Goal: Find specific fact: Find specific fact

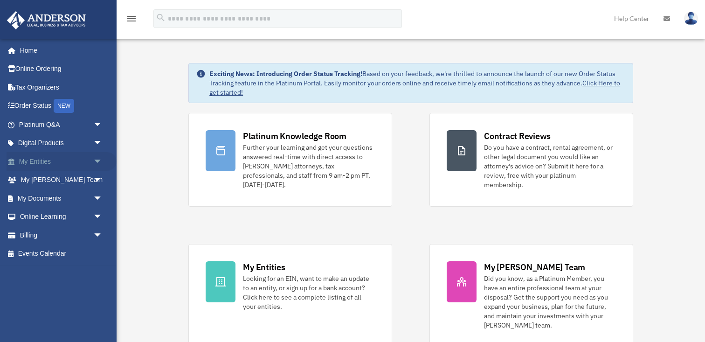
click at [50, 159] on link "My Entities arrow_drop_down" at bounding box center [62, 161] width 110 height 19
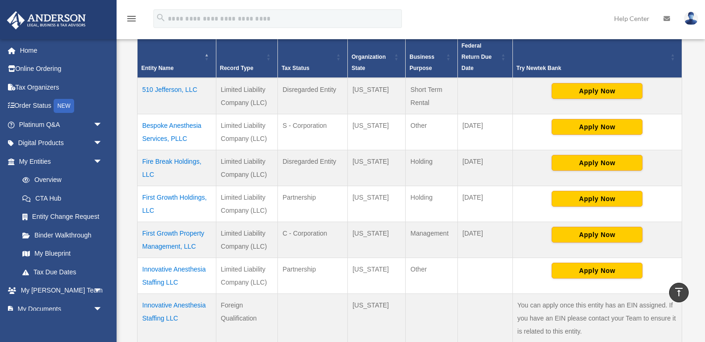
scroll to position [198, 0]
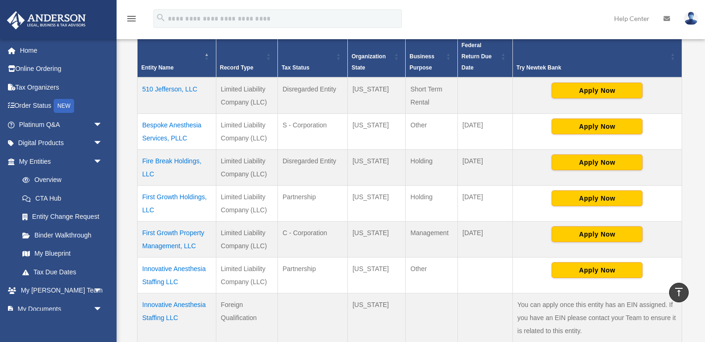
click at [173, 125] on td "Bespoke Anesthesia Services, PLLC" at bounding box center [177, 132] width 79 height 36
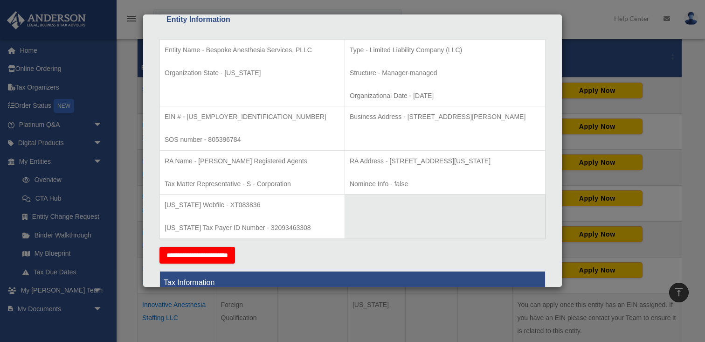
scroll to position [184, 0]
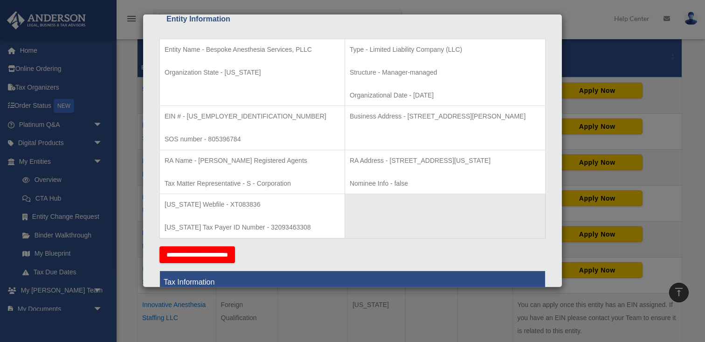
drag, startPoint x: 387, startPoint y: 115, endPoint x: 533, endPoint y: 122, distance: 146.1
click at [533, 122] on td "Business Address - [STREET_ADDRESS][PERSON_NAME]" at bounding box center [445, 128] width 201 height 44
copy p "[STREET_ADDRESS][PERSON_NAME]"
click at [454, 142] on td "Business Address - [STREET_ADDRESS][PERSON_NAME]" at bounding box center [445, 128] width 201 height 44
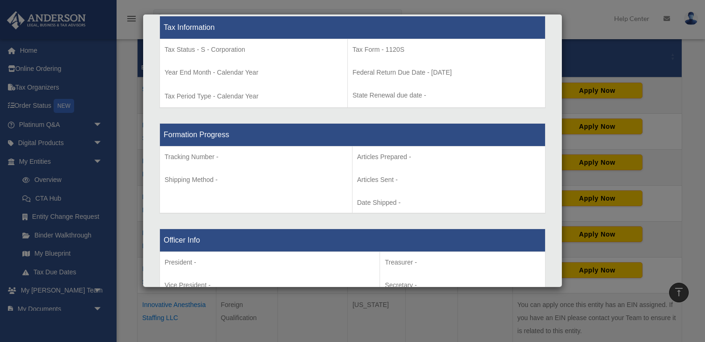
scroll to position [439, 0]
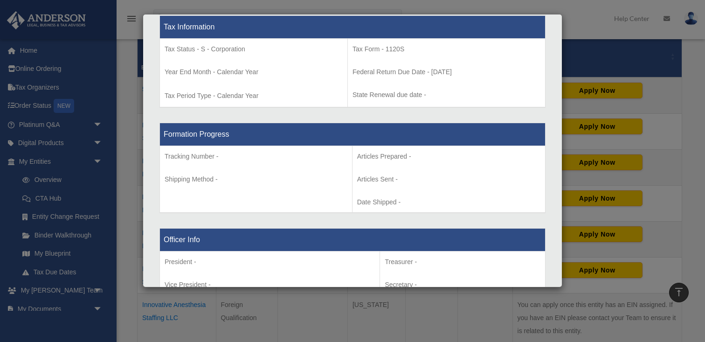
click at [588, 23] on div "Details × Articles Sent Organizational Date" at bounding box center [352, 171] width 705 height 342
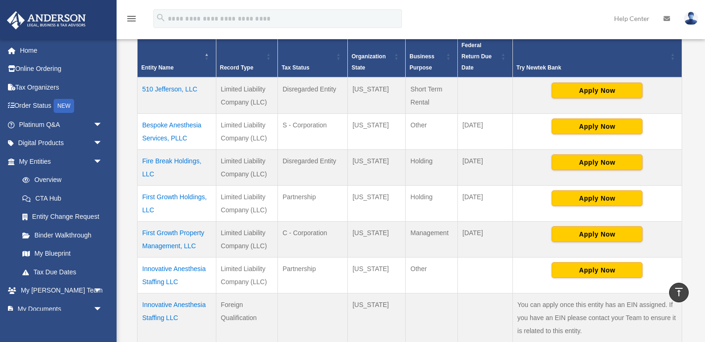
scroll to position [0, 0]
